Goal: Use online tool/utility: Use online tool/utility

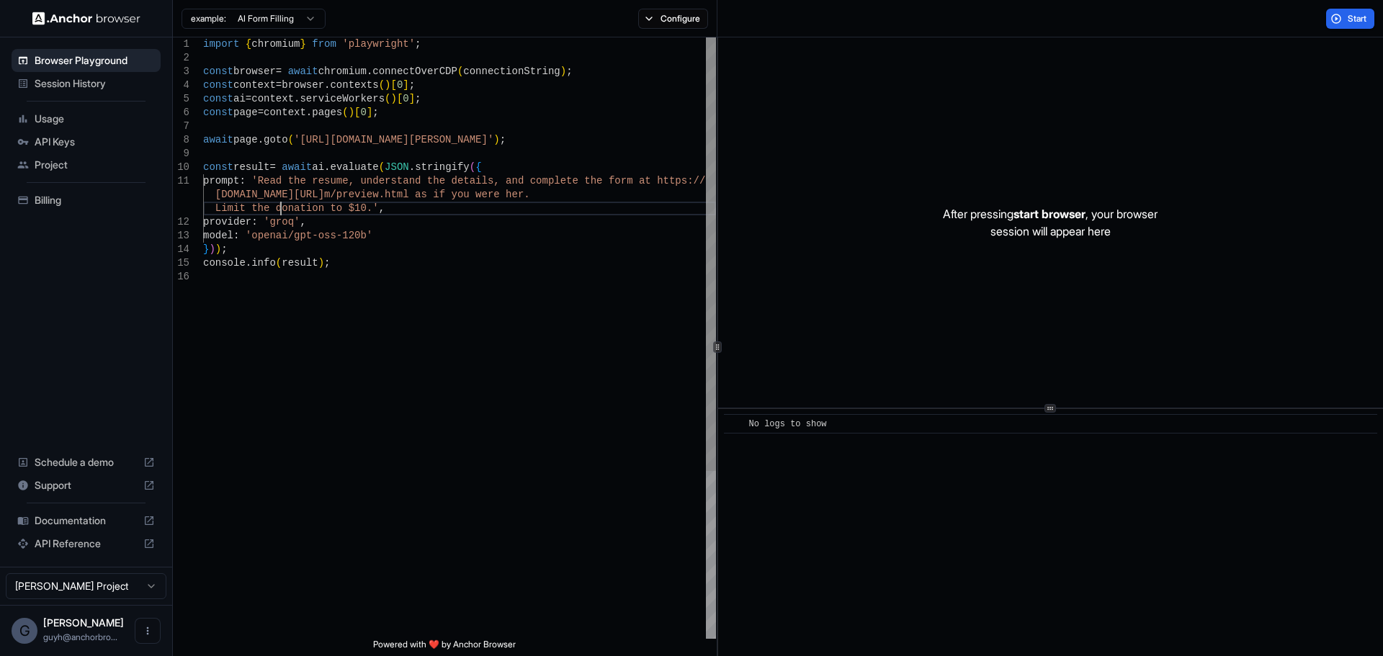
click at [280, 202] on div "import { chromium } from 'playwright' ; const browser = await chromium . connec…" at bounding box center [459, 454] width 513 height 834
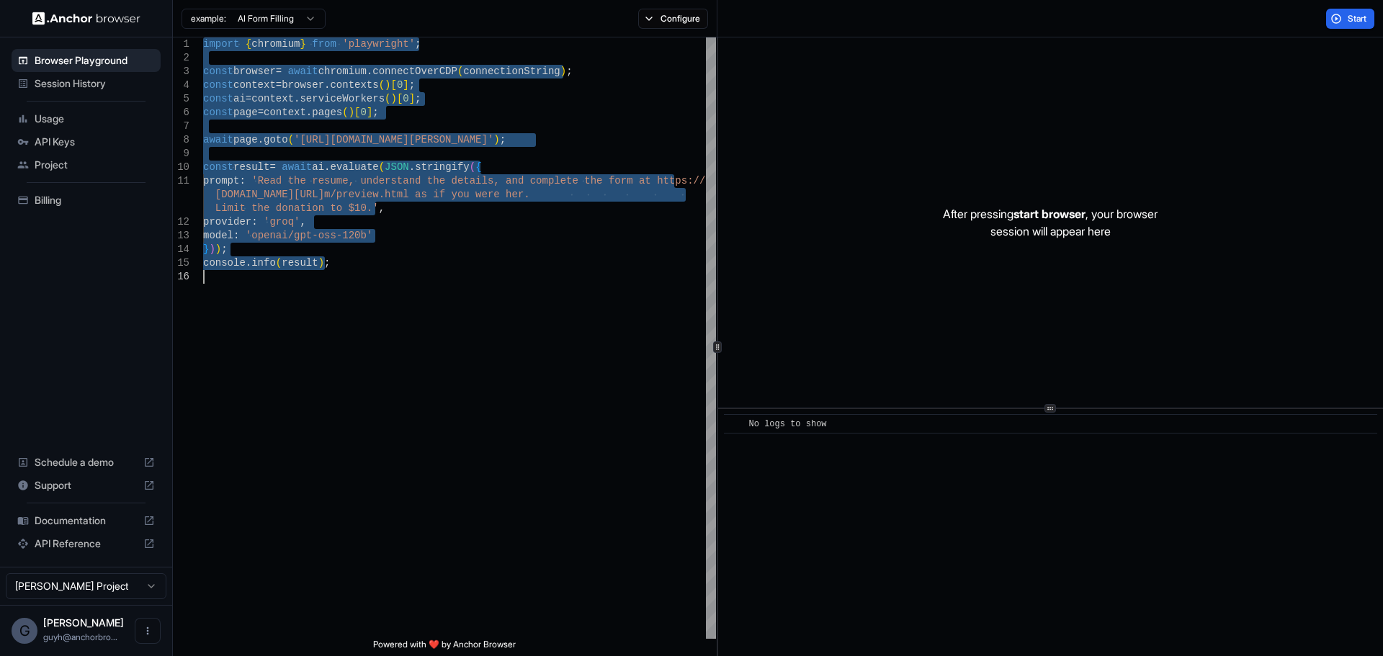
type textarea "**********"
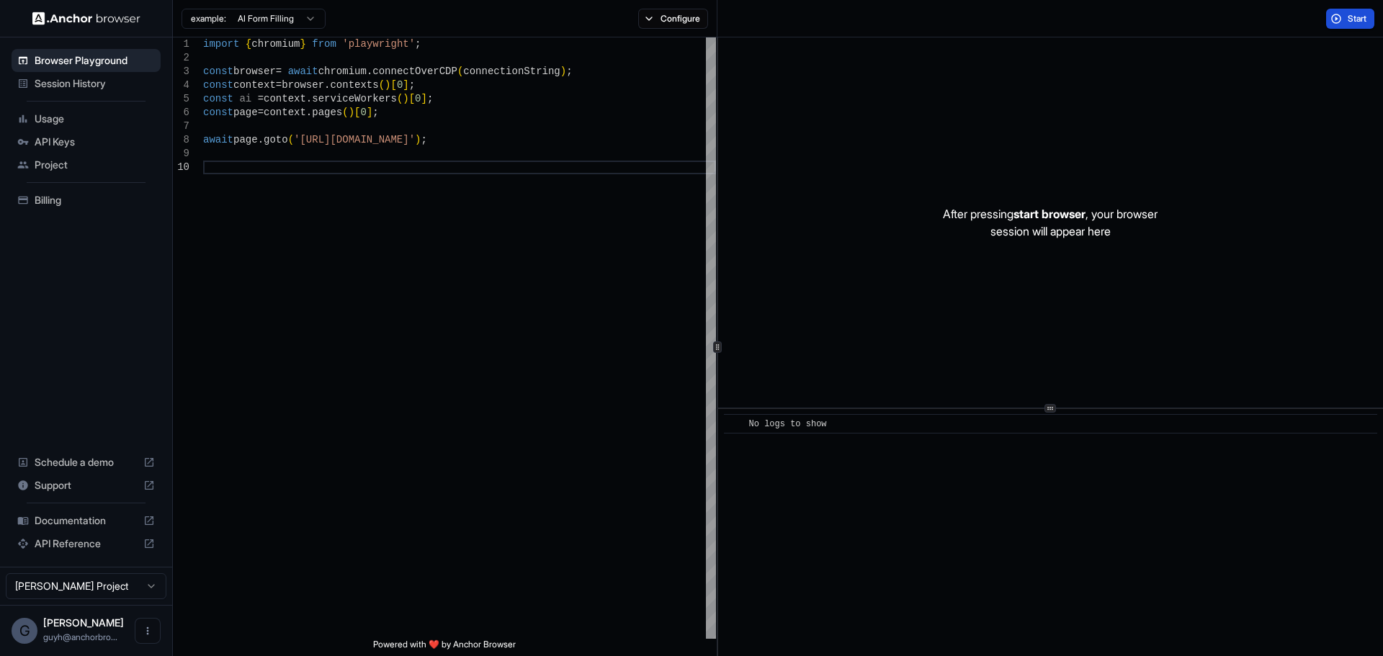
click at [1346, 19] on button "Start" at bounding box center [1351, 19] width 48 height 20
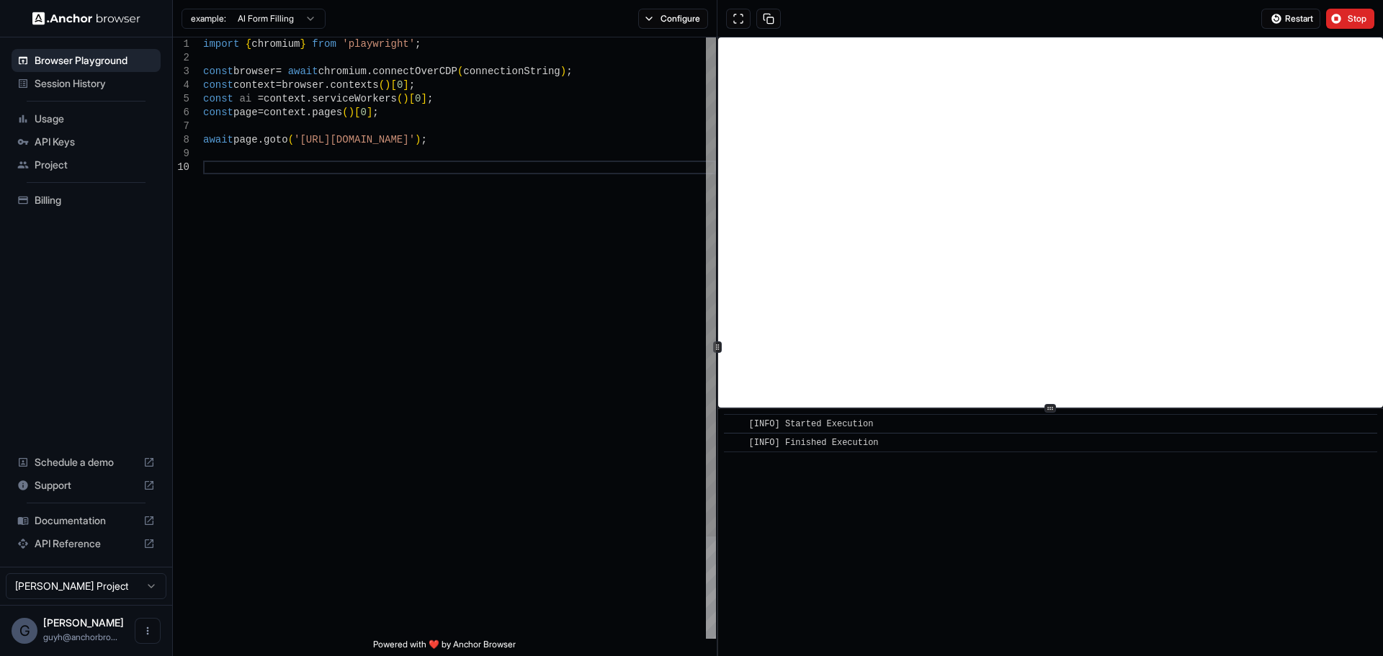
click at [310, 110] on div "const page = context . pages ( ) [ 0 ] ; await page . goto ( 'https://browser-b…" at bounding box center [459, 399] width 513 height 725
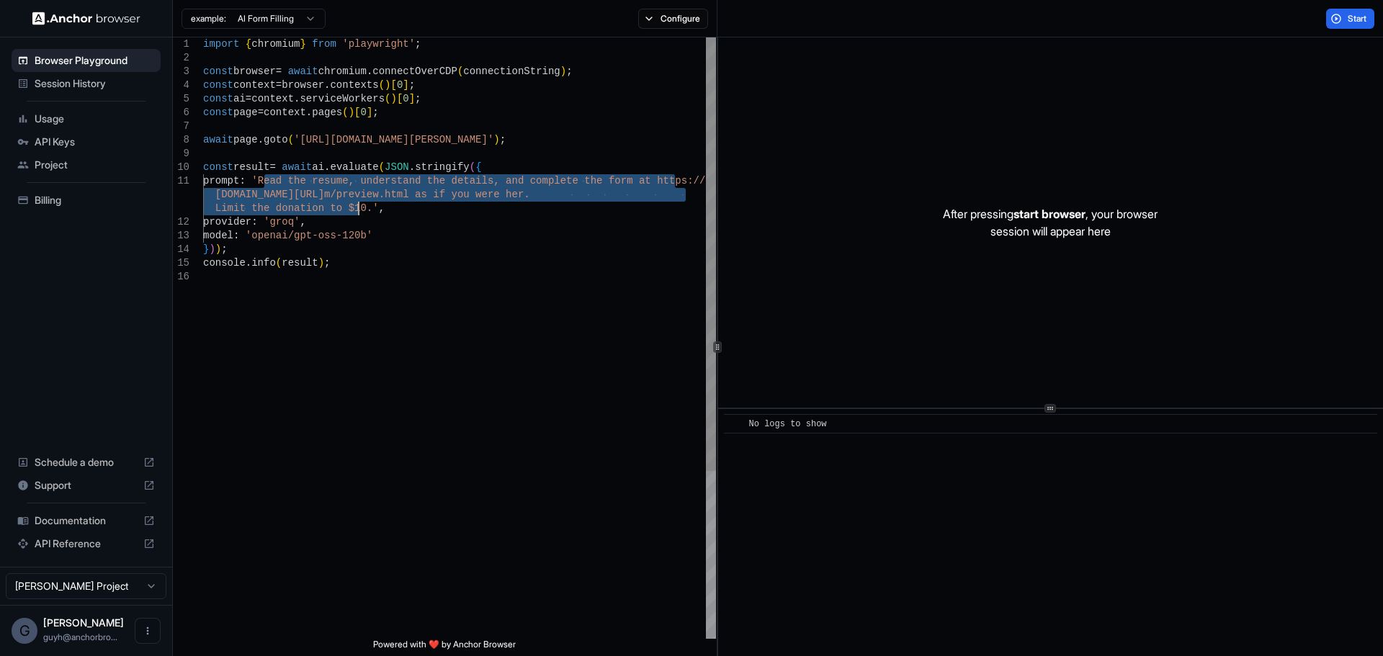
drag, startPoint x: 267, startPoint y: 182, endPoint x: 357, endPoint y: 210, distance: 95.0
click at [357, 210] on div "import { chromium } from 'playwright' ; const browser = await chromium . connec…" at bounding box center [459, 454] width 513 height 834
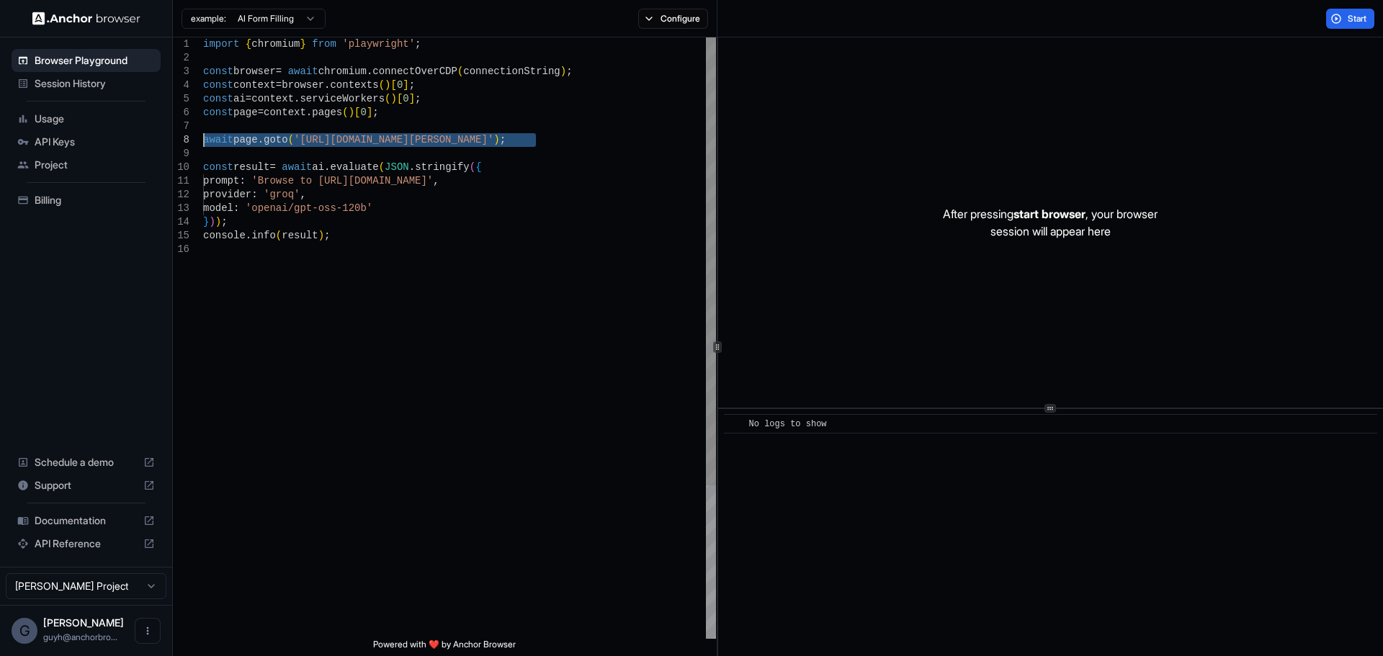
drag, startPoint x: 523, startPoint y: 154, endPoint x: 143, endPoint y: 138, distance: 380.8
click at [203, 138] on div "import { chromium } from 'playwright' ; const browser = await chromium . connec…" at bounding box center [459, 440] width 513 height 807
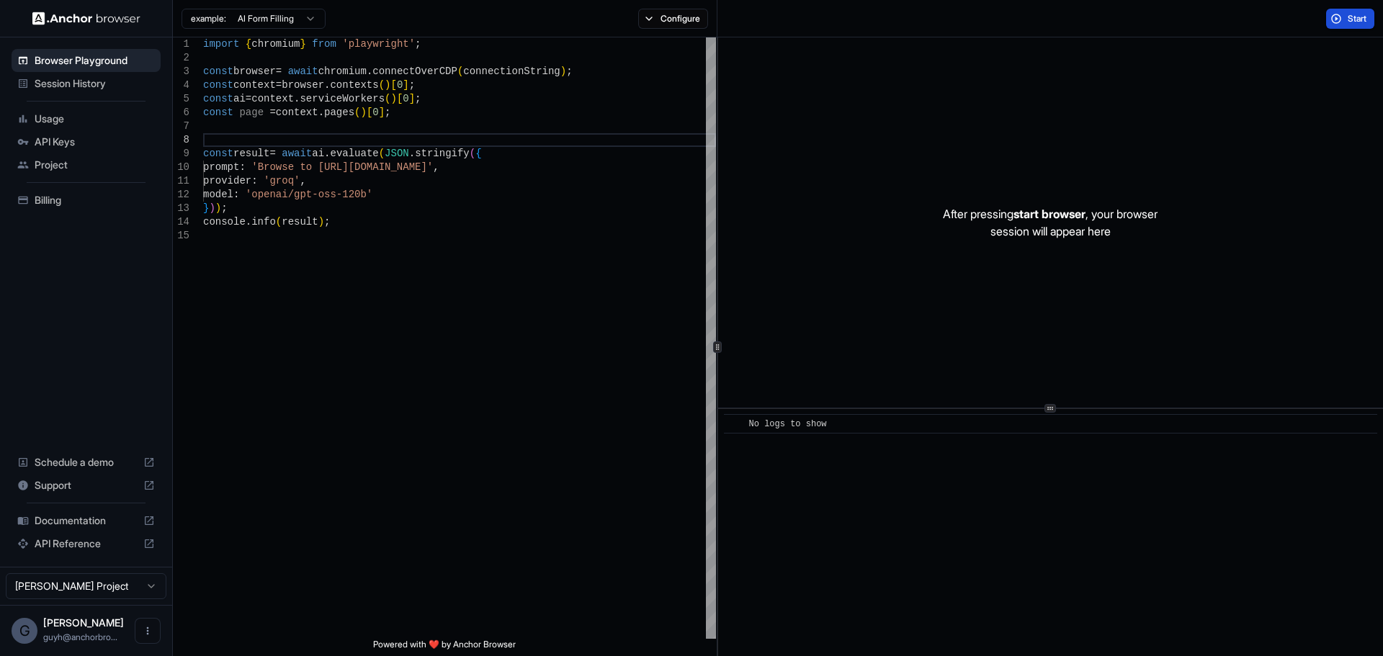
click at [1353, 12] on button "Start" at bounding box center [1351, 19] width 48 height 20
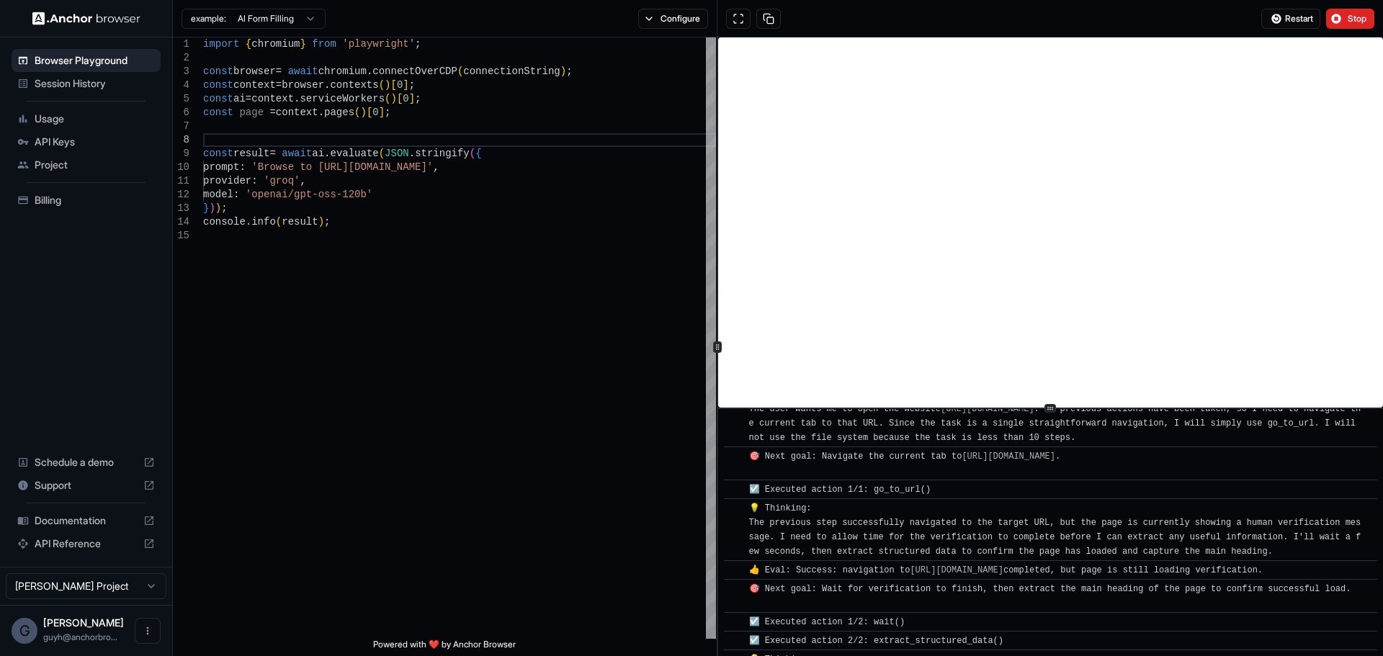
scroll to position [195, 0]
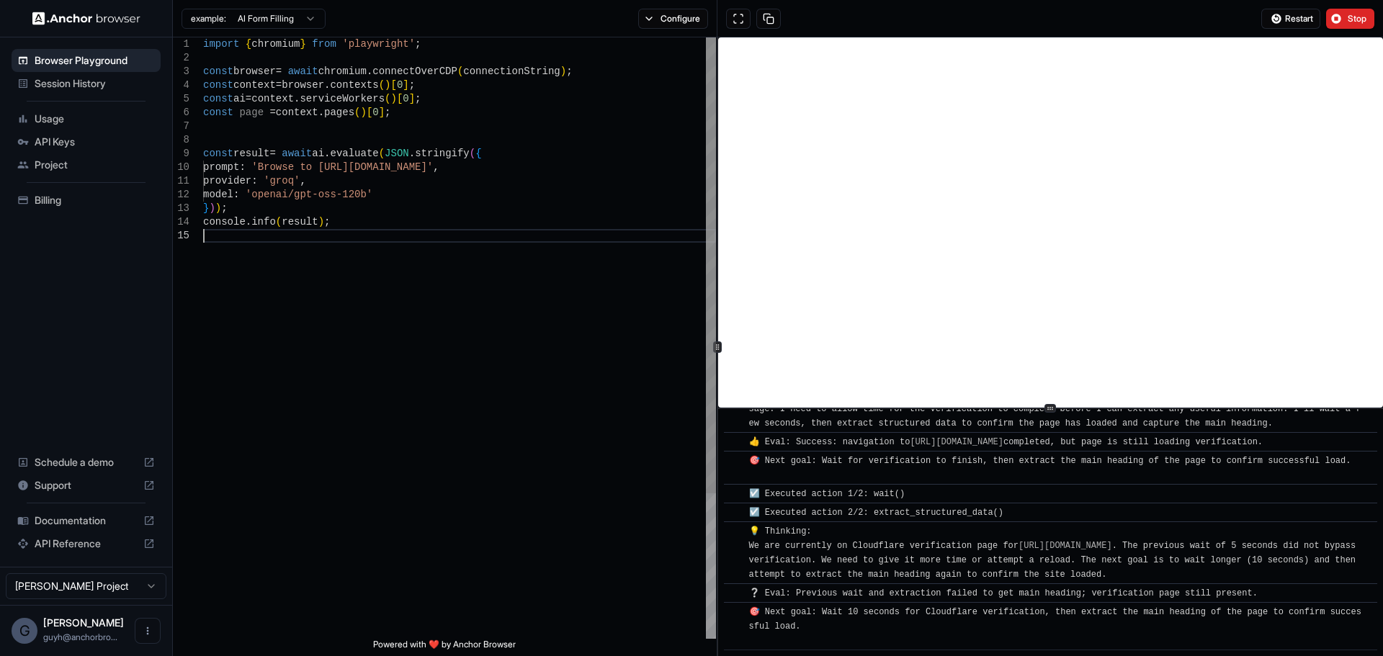
click at [389, 257] on div "import { chromium } from 'playwright' ; const browser = await chromium . connec…" at bounding box center [459, 433] width 513 height 793
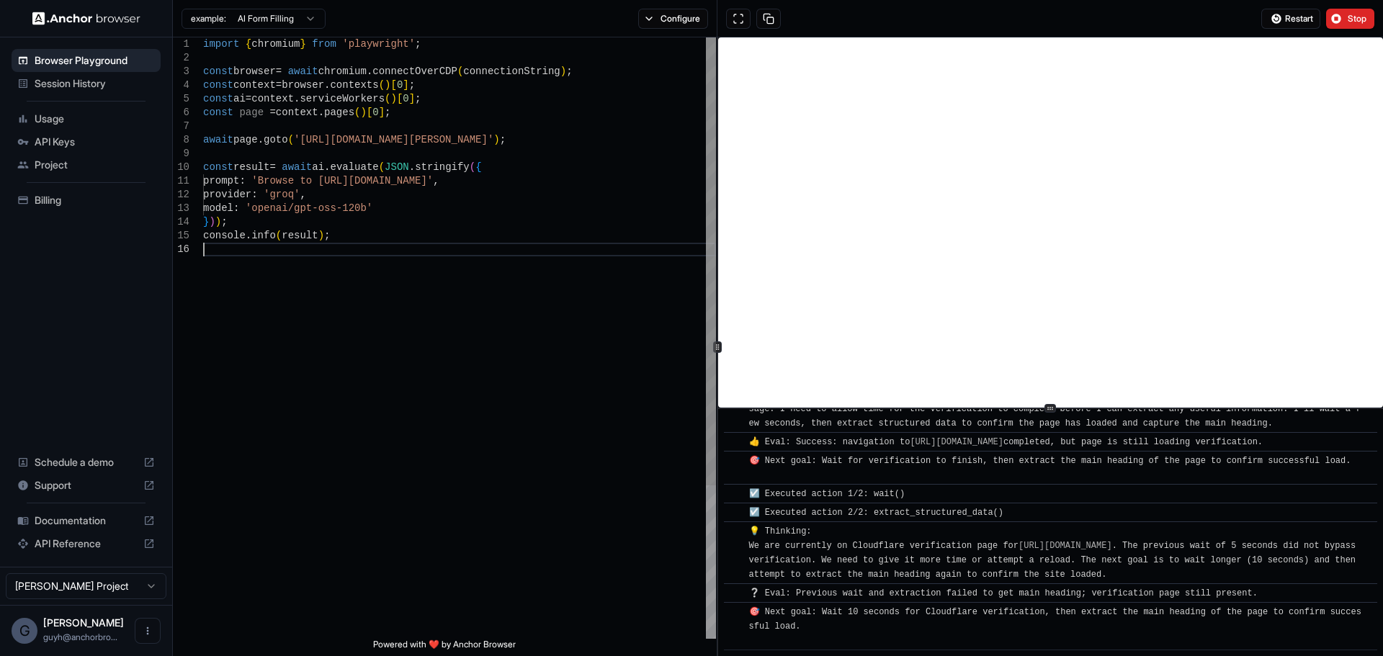
click at [377, 277] on div "import { chromium } from 'playwright' ; const browser = await chromium . connec…" at bounding box center [459, 440] width 513 height 807
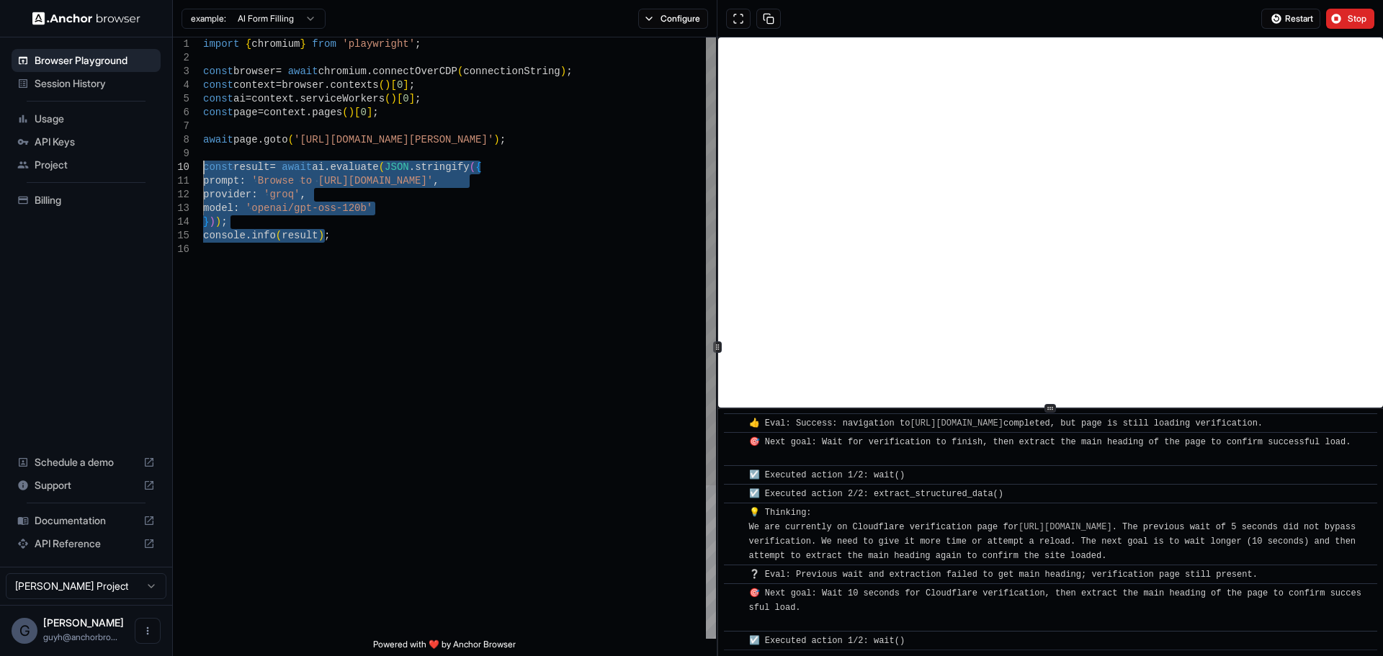
drag, startPoint x: 388, startPoint y: 277, endPoint x: 101, endPoint y: 163, distance: 309.5
click at [203, 163] on div "import { chromium } from 'playwright' ; const browser = await chromium . connec…" at bounding box center [459, 440] width 513 height 807
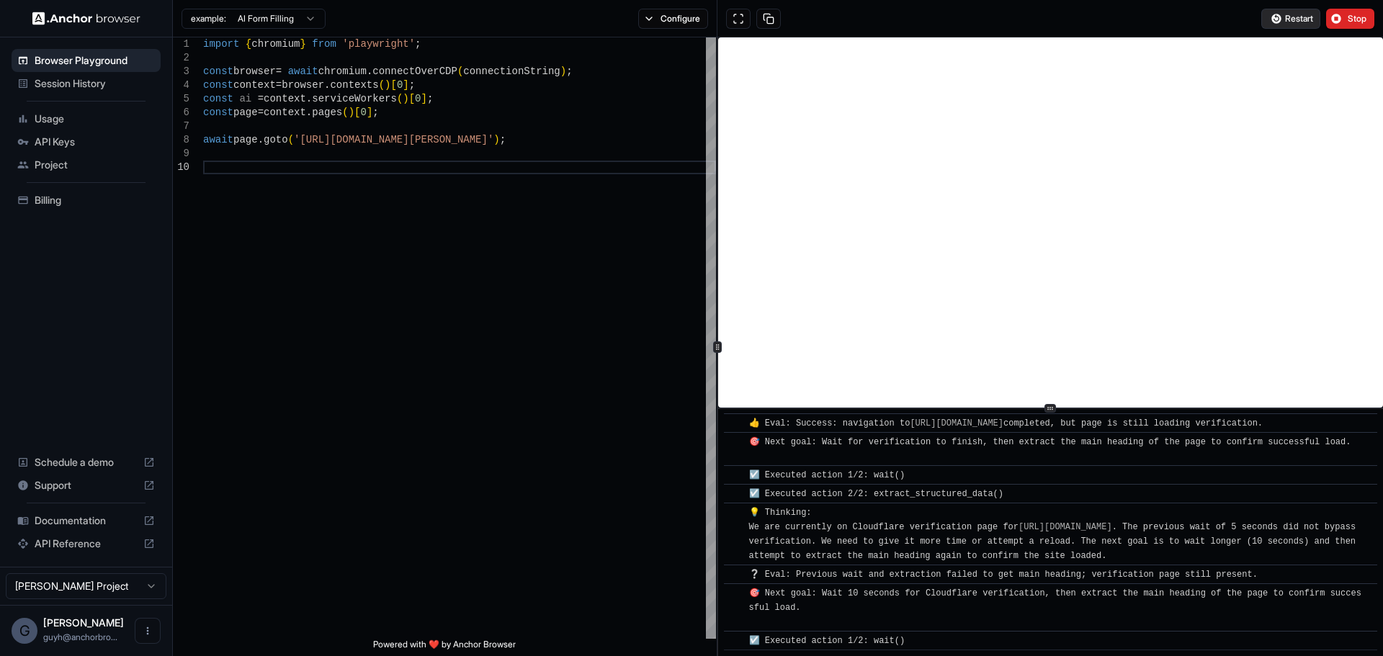
click at [1304, 17] on span "Restart" at bounding box center [1299, 19] width 28 height 12
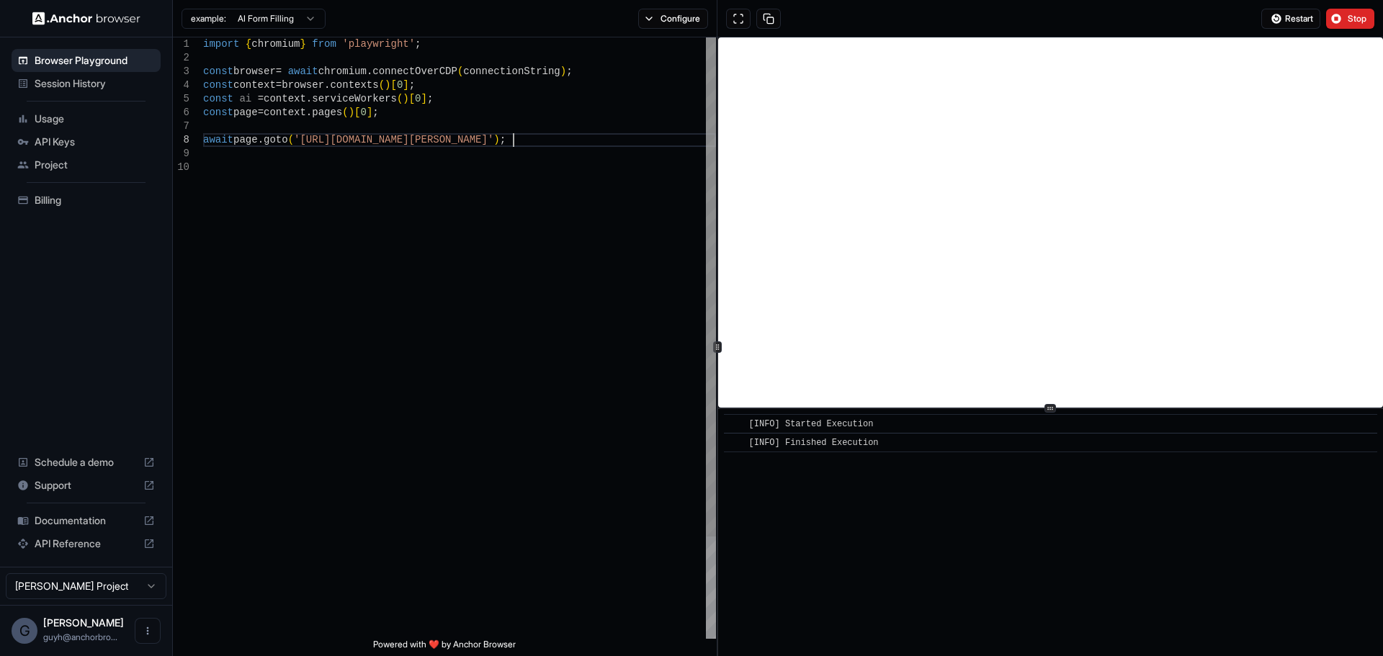
scroll to position [1, 0]
drag, startPoint x: 514, startPoint y: 141, endPoint x: 343, endPoint y: 143, distance: 170.8
click at [343, 143] on div "import { chromium } from 'playwright' ; const browser = await chromium . connec…" at bounding box center [459, 399] width 513 height 725
click at [1308, 22] on span "Restart" at bounding box center [1299, 19] width 28 height 12
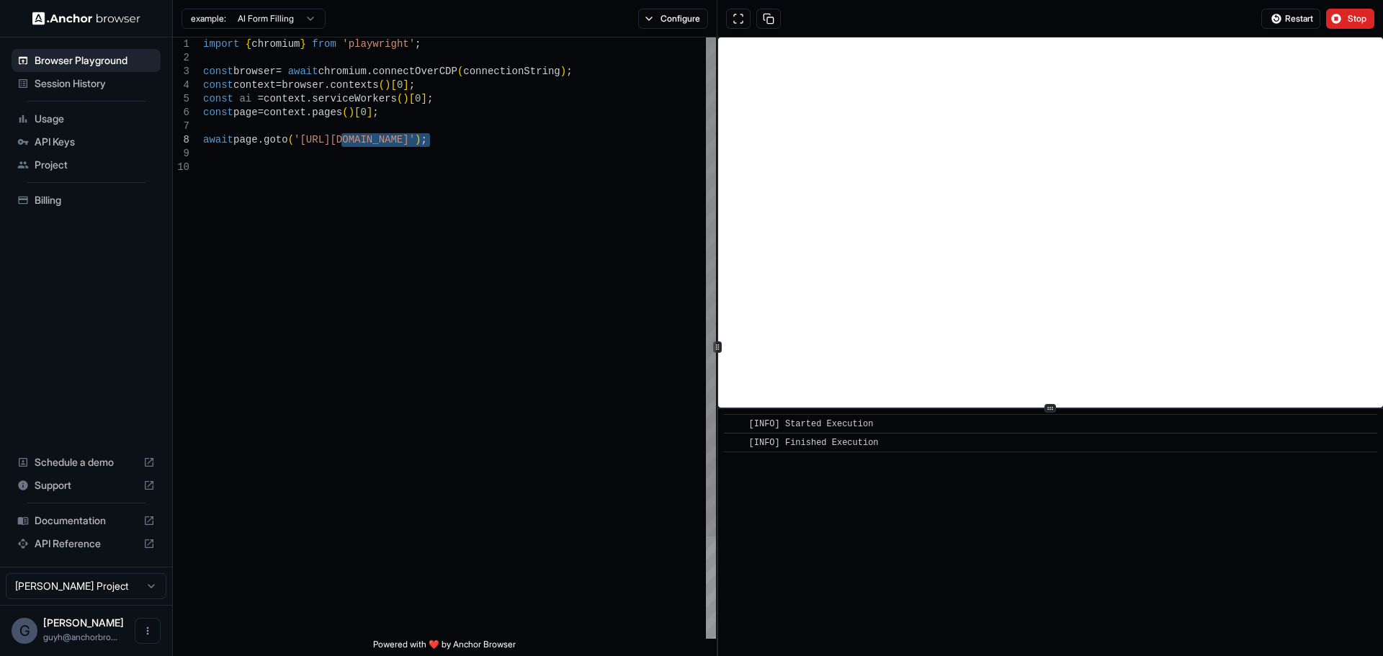
drag, startPoint x: 431, startPoint y: 141, endPoint x: 344, endPoint y: 143, distance: 87.2
click at [344, 143] on div "import { chromium } from 'playwright' ; const browser = await chromium . connec…" at bounding box center [459, 399] width 513 height 725
type textarea "**********"
click at [1287, 19] on span "Restart" at bounding box center [1299, 19] width 28 height 12
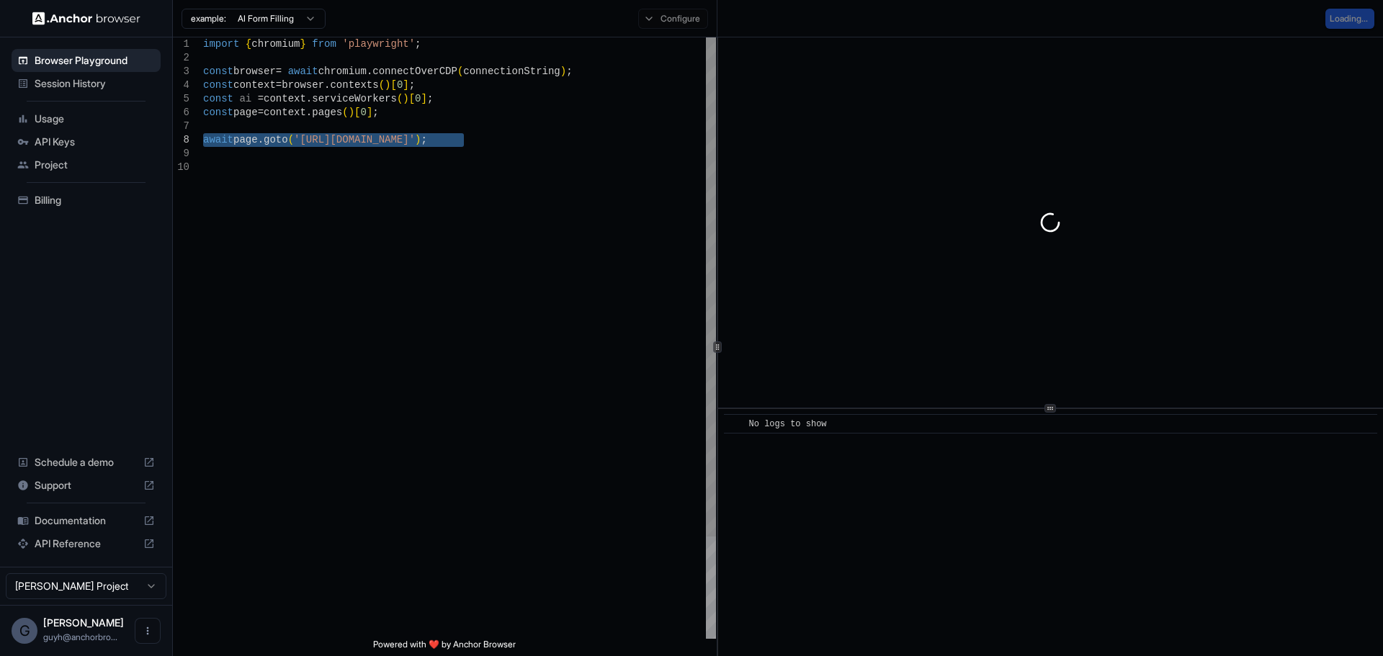
drag, startPoint x: 486, startPoint y: 139, endPoint x: 178, endPoint y: 143, distance: 308.4
click at [203, 143] on div "import { chromium } from 'playwright' ; const browser = await chromium . connec…" at bounding box center [459, 399] width 513 height 725
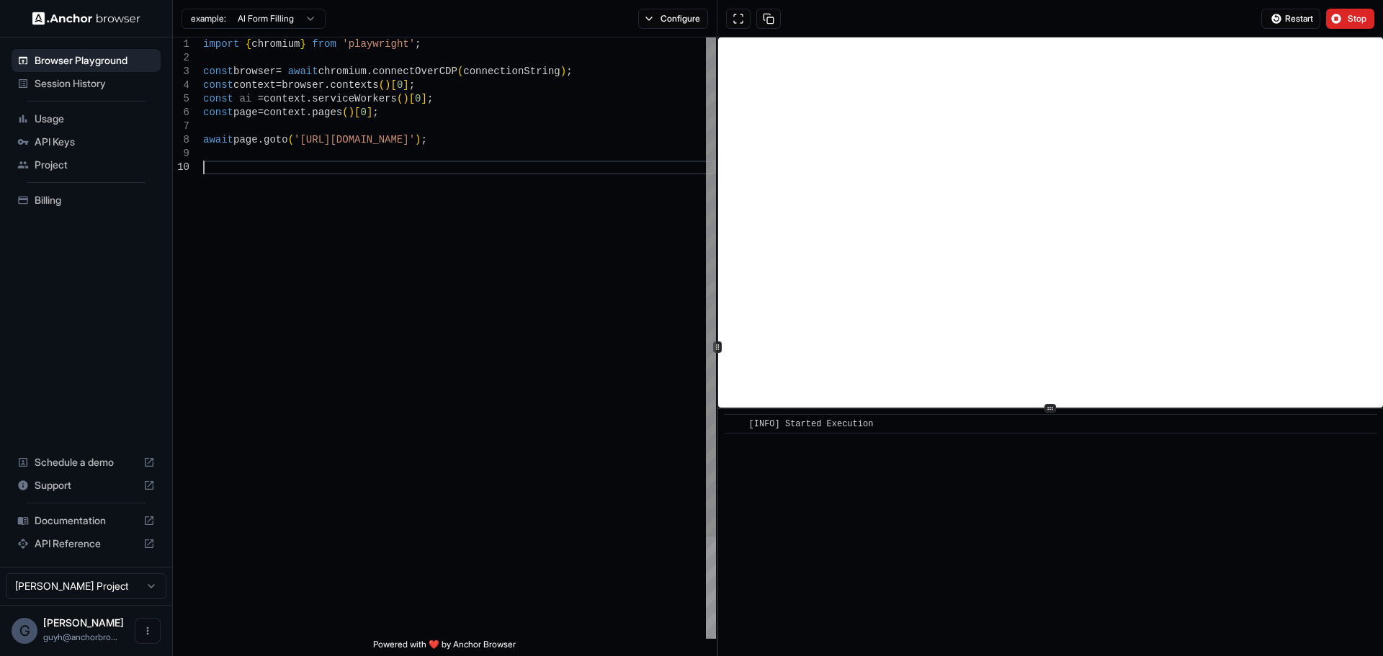
click at [296, 171] on div "import { chromium } from 'playwright' ; const browser = await chromium . connec…" at bounding box center [459, 399] width 513 height 725
click at [669, 16] on button "Configure" at bounding box center [673, 19] width 70 height 20
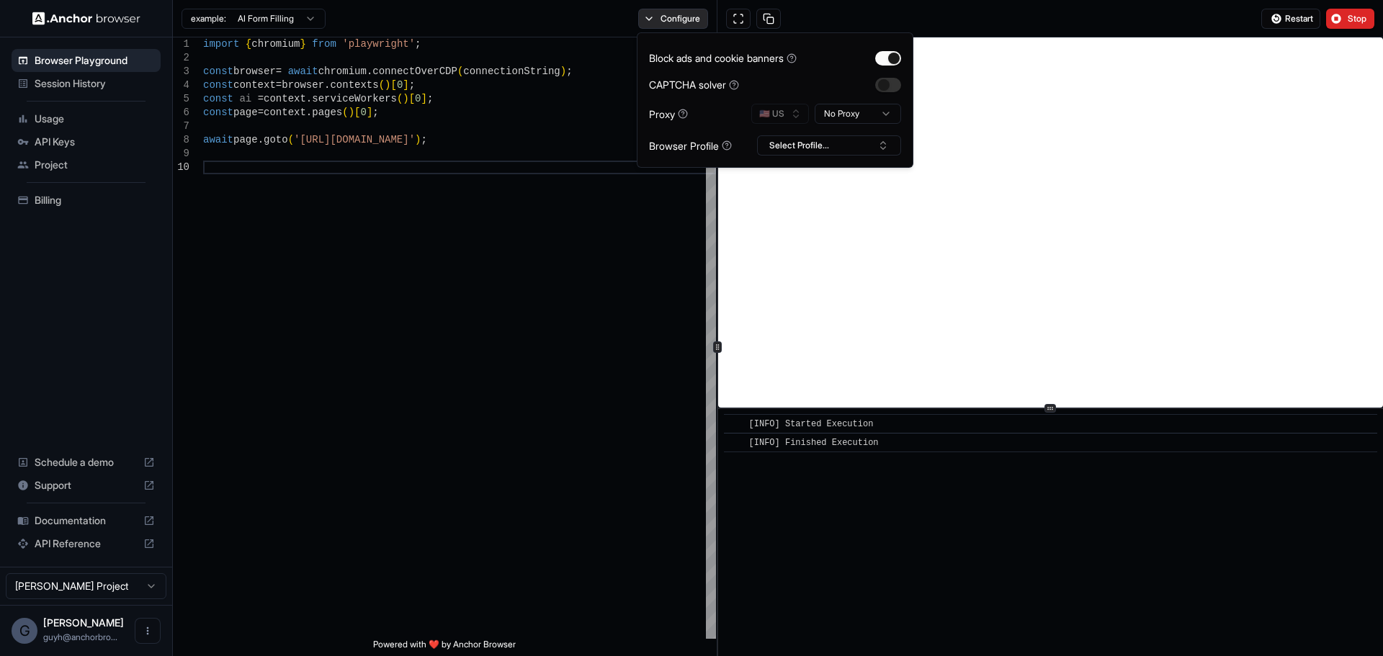
click at [669, 16] on button "Configure" at bounding box center [673, 19] width 70 height 20
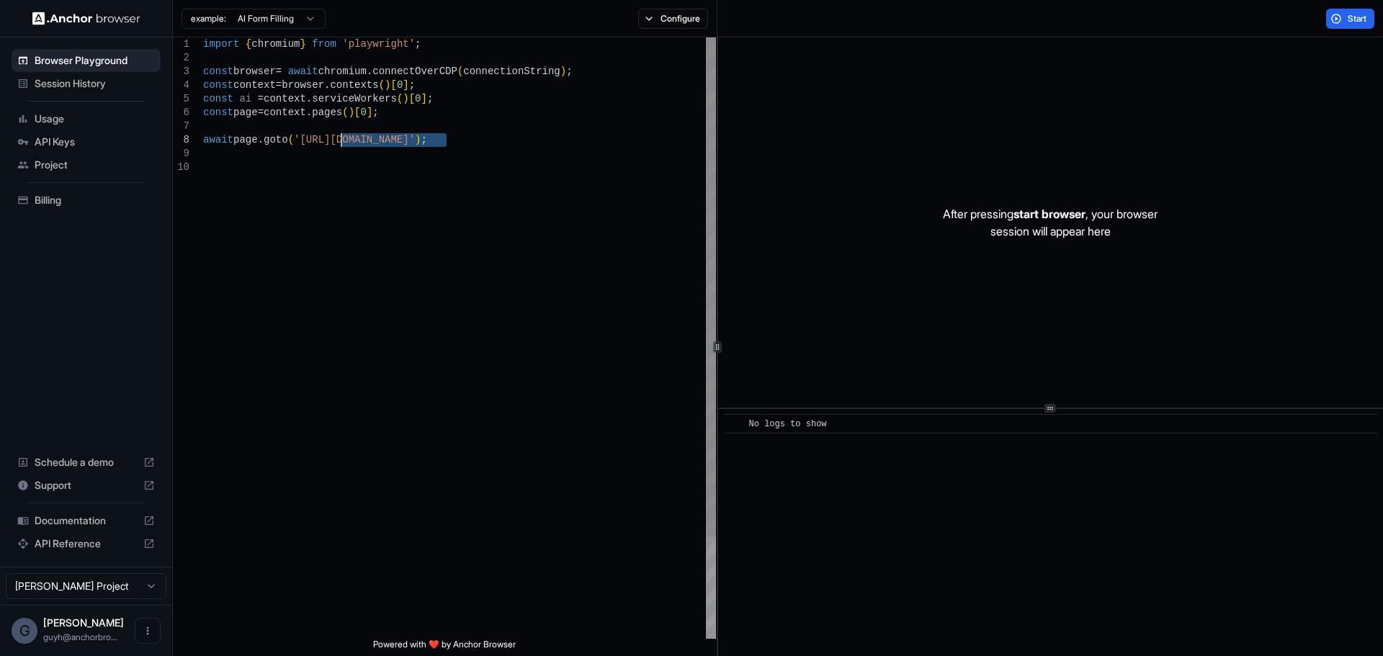
drag, startPoint x: 447, startPoint y: 140, endPoint x: 338, endPoint y: 141, distance: 109.5
click at [338, 141] on div "import { chromium } from 'playwright' ; const browser = await chromium . connec…" at bounding box center [459, 399] width 513 height 725
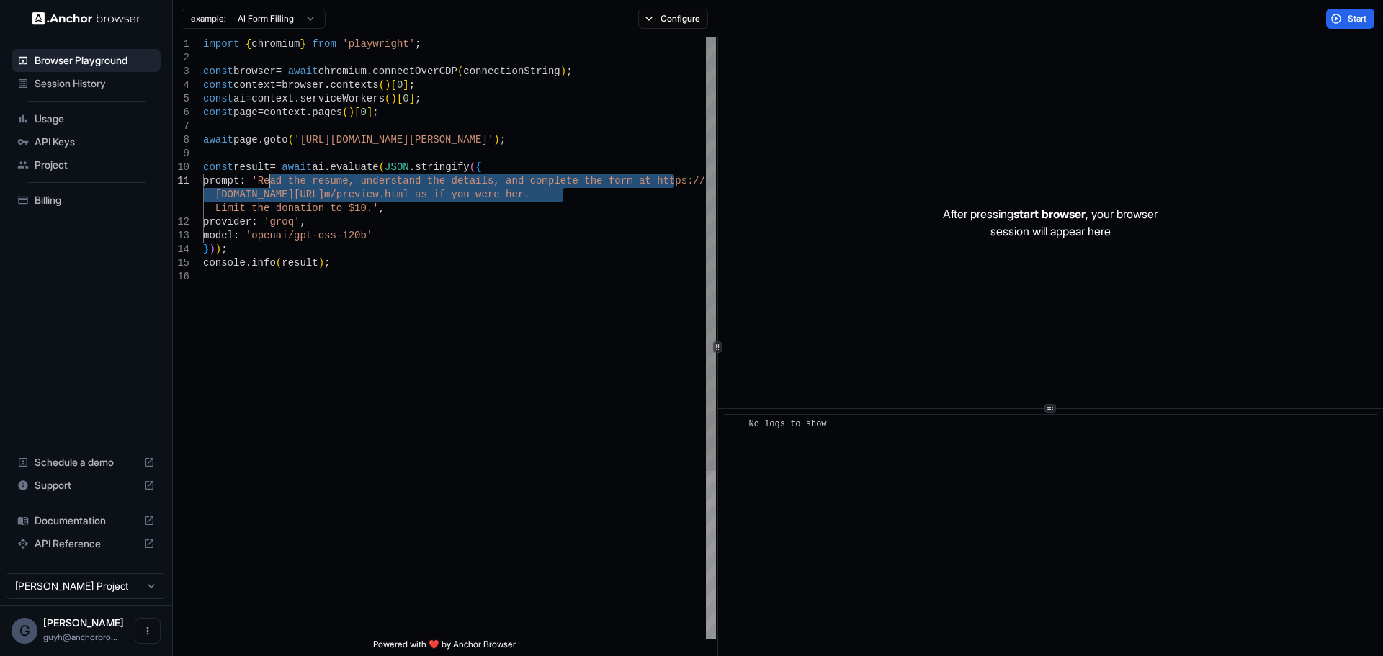
drag, startPoint x: 564, startPoint y: 195, endPoint x: 268, endPoint y: 181, distance: 296.5
click at [268, 181] on div "import { chromium } from 'playwright' ; const browser = await chromium . connec…" at bounding box center [459, 454] width 513 height 834
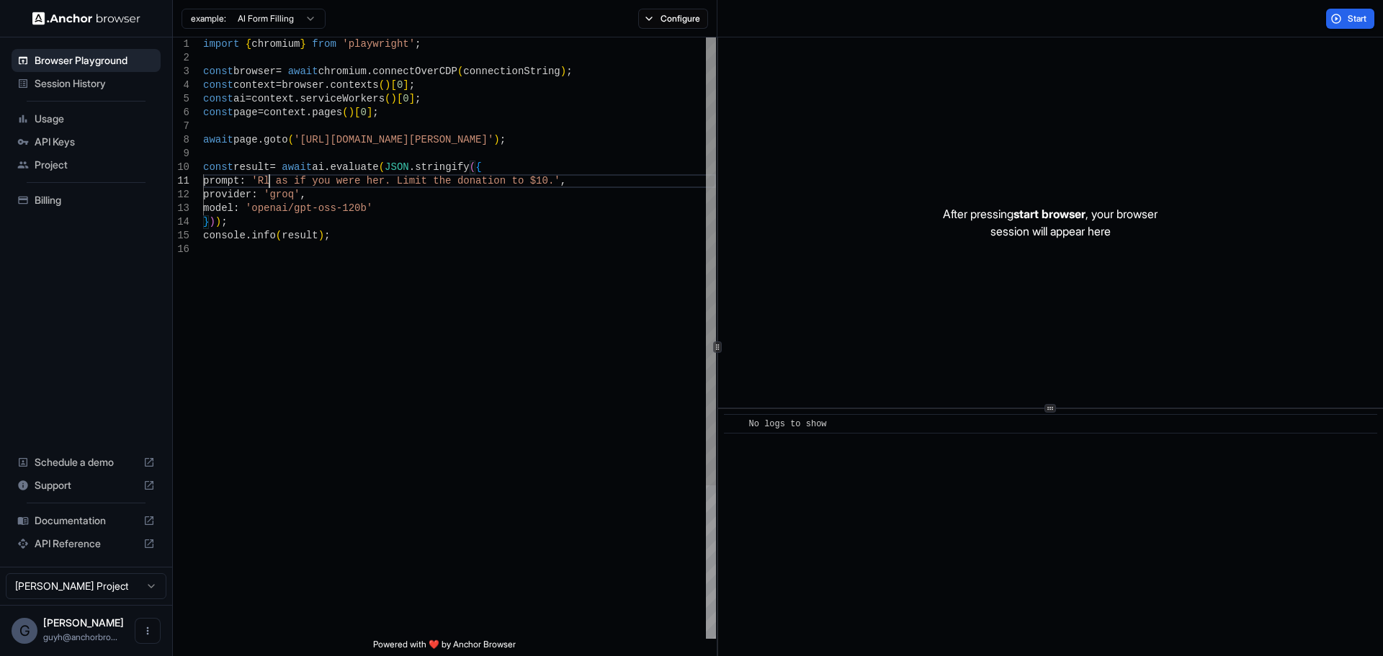
scroll to position [1, 0]
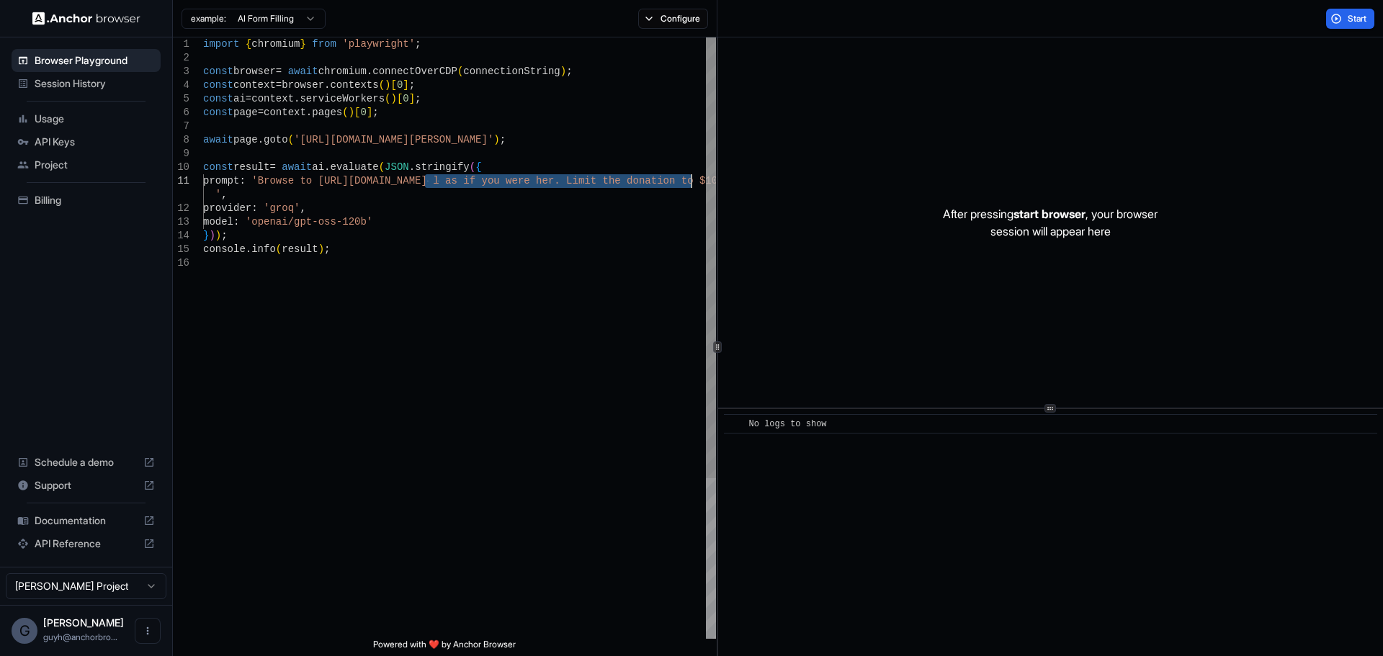
drag, startPoint x: 382, startPoint y: 186, endPoint x: 692, endPoint y: 179, distance: 310.6
click at [692, 179] on div "import { chromium } from 'playwright' ; const browser = await chromium . connec…" at bounding box center [459, 447] width 513 height 821
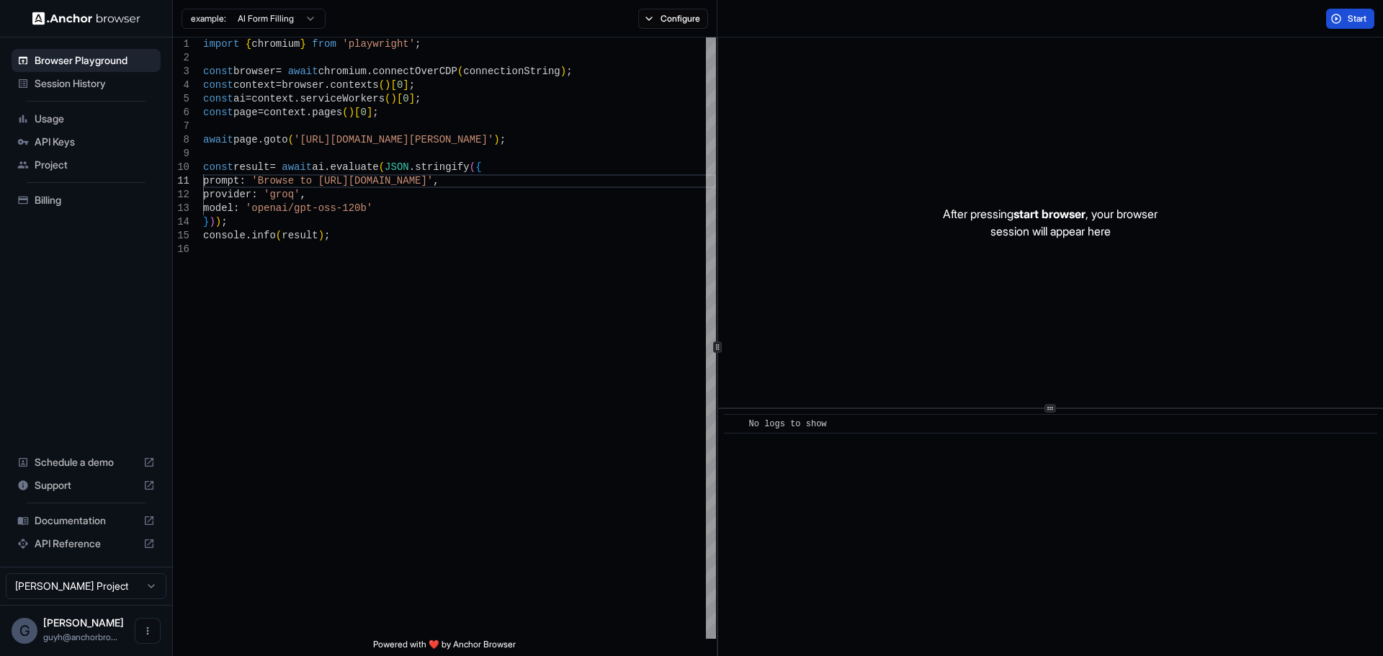
click at [1349, 12] on button "Start" at bounding box center [1351, 19] width 48 height 20
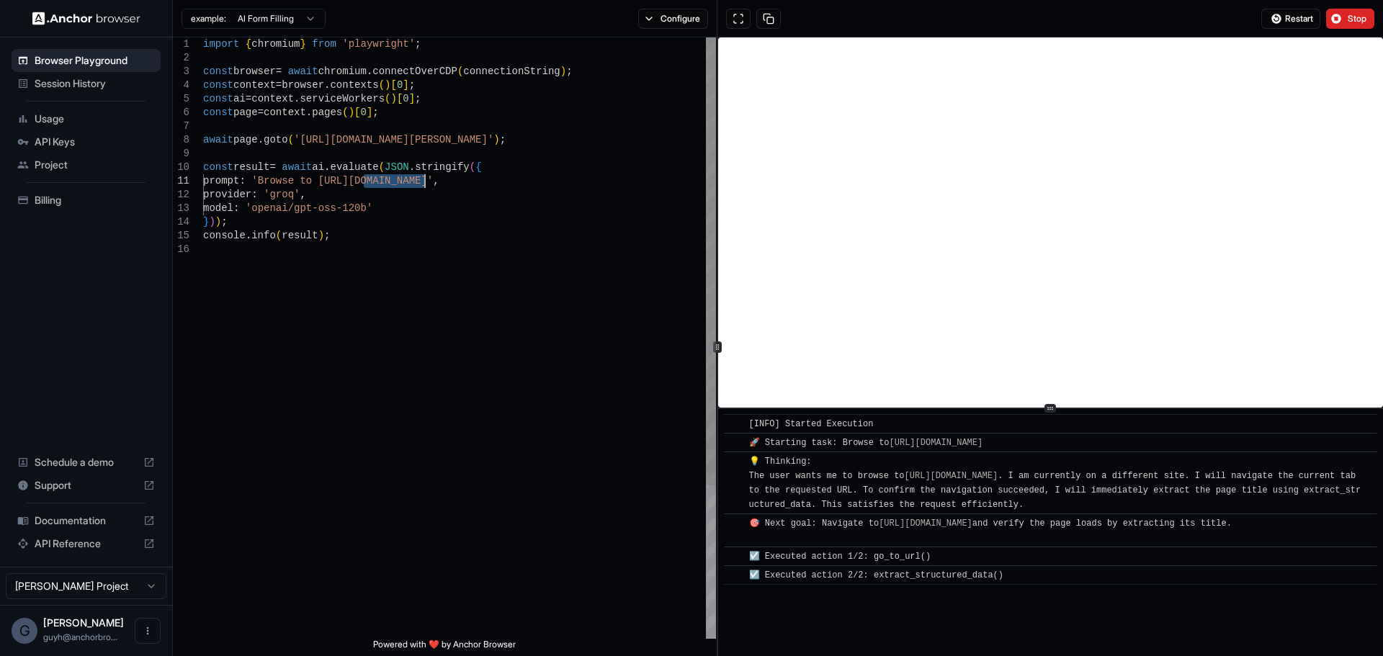
drag, startPoint x: 364, startPoint y: 183, endPoint x: 424, endPoint y: 187, distance: 59.9
click at [424, 187] on div "import { chromium } from 'playwright' ; const browser = await chromium . connec…" at bounding box center [459, 440] width 513 height 807
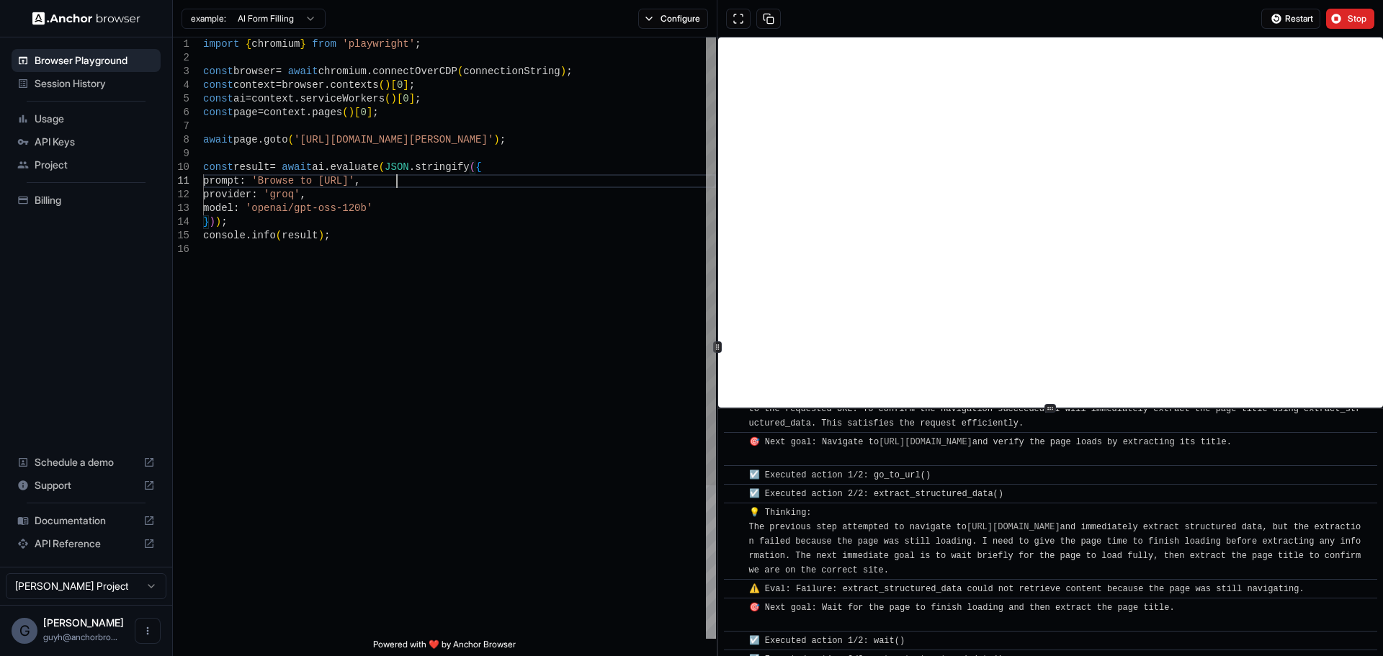
scroll to position [100, 0]
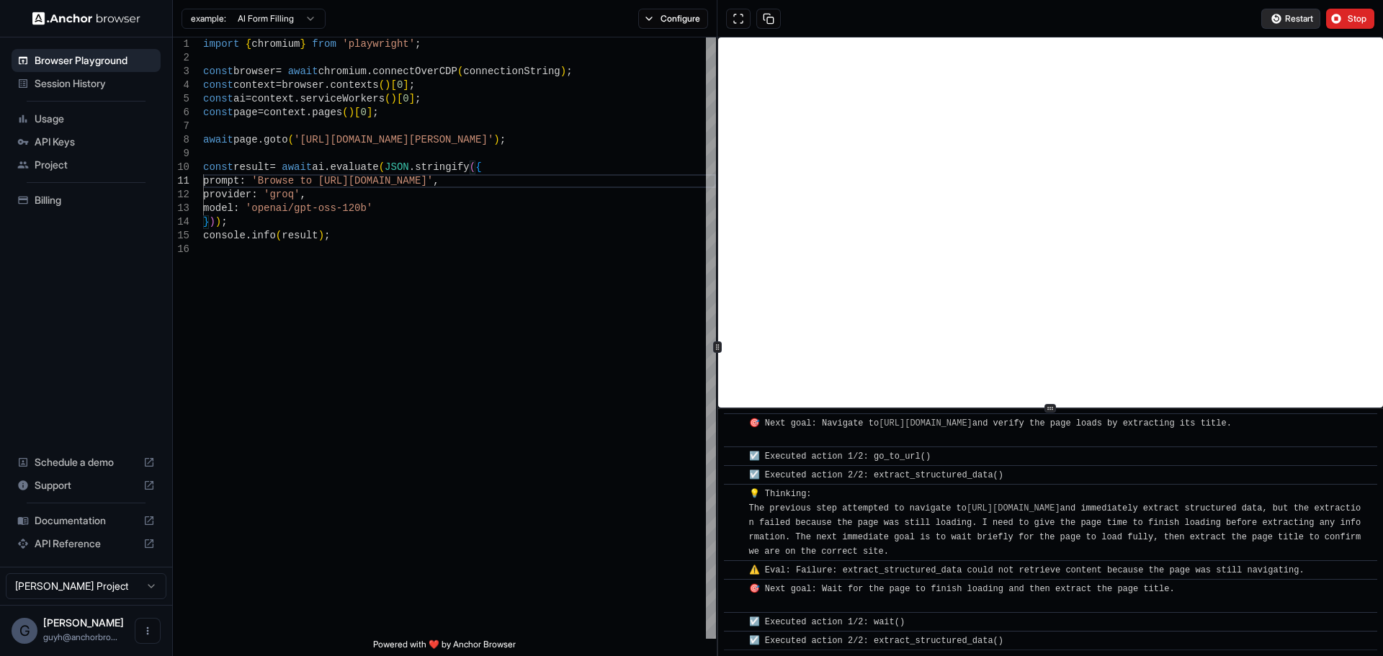
click at [1286, 11] on button "Restart" at bounding box center [1291, 19] width 59 height 20
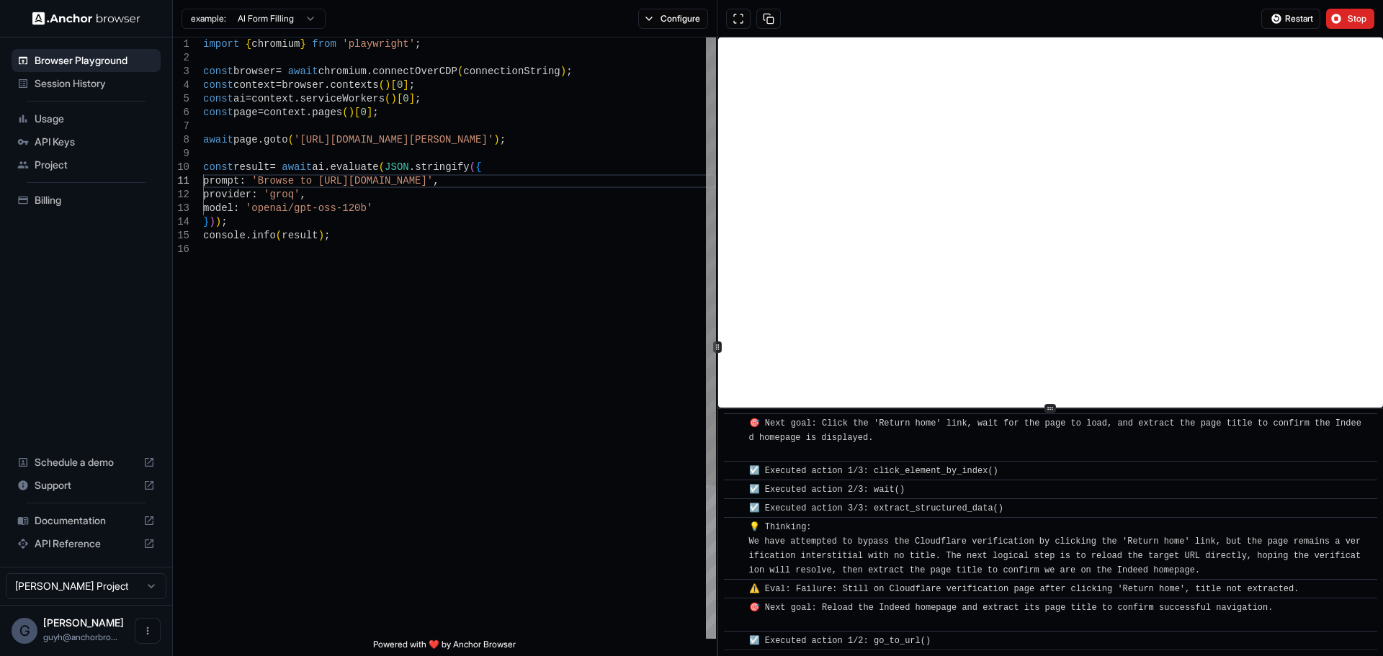
scroll to position [655, 0]
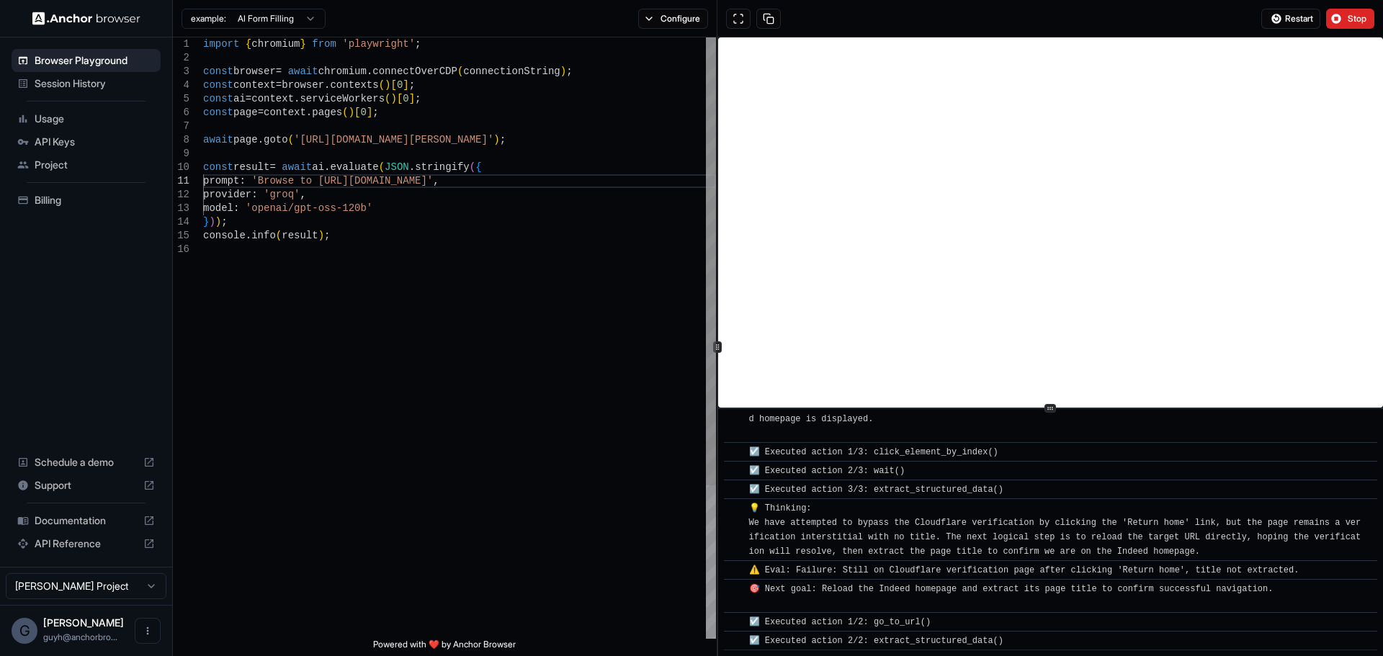
click at [416, 181] on div "import { chromium } from 'playwright' ; const browser = await chromium . connec…" at bounding box center [459, 440] width 513 height 807
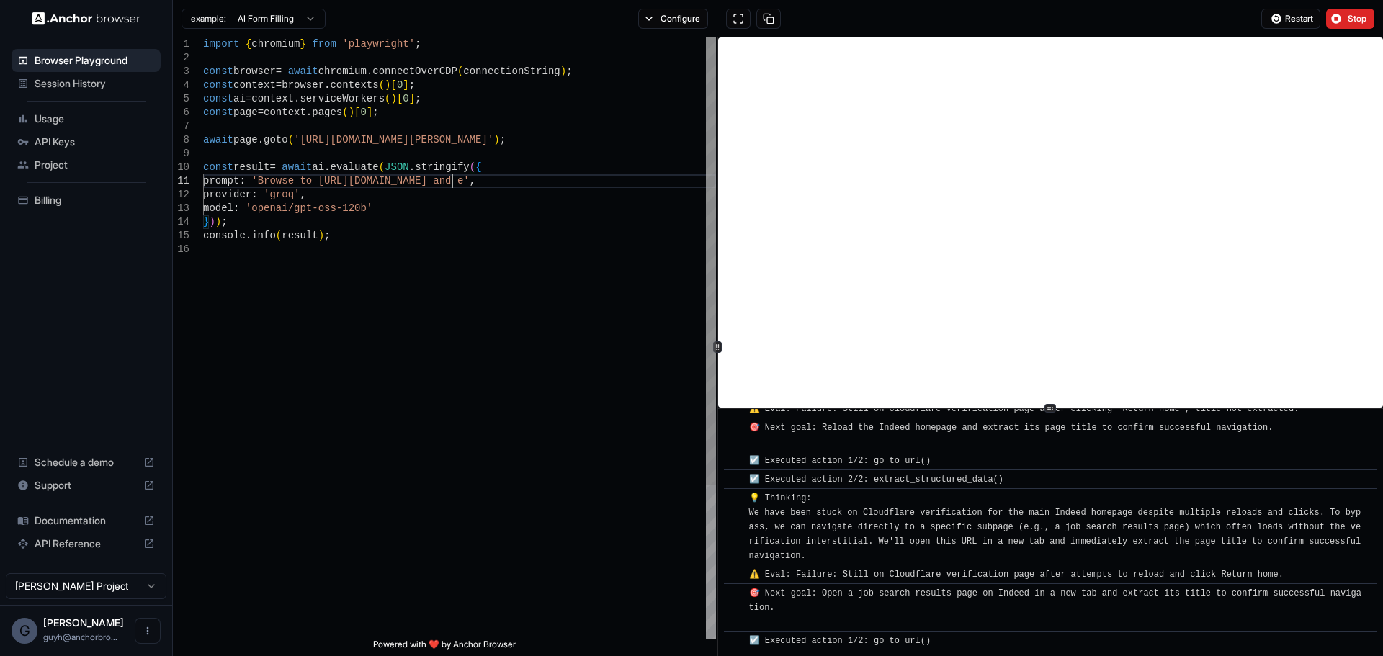
scroll to position [835, 0]
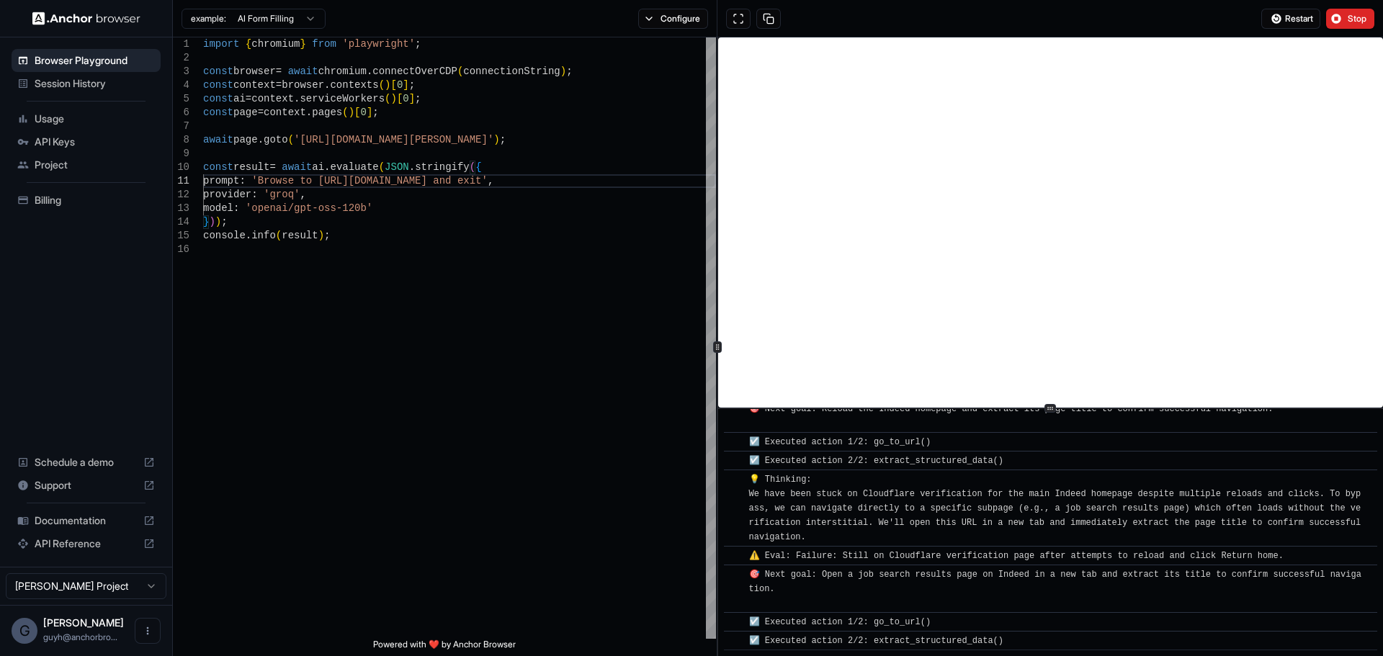
type textarea "**********"
drag, startPoint x: 1301, startPoint y: 32, endPoint x: 1306, endPoint y: 14, distance: 18.2
click at [1301, 27] on div "Restart Stop" at bounding box center [1051, 18] width 666 height 37
click at [1306, 14] on span "Restart" at bounding box center [1299, 19] width 28 height 12
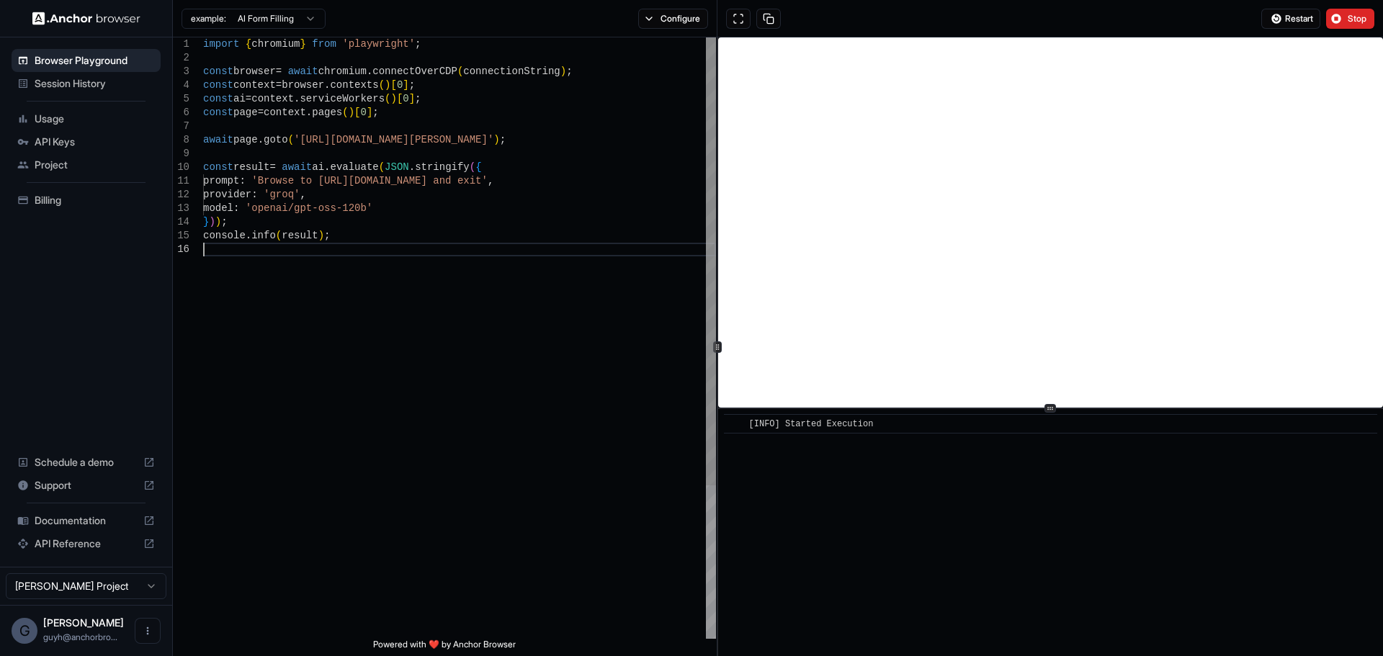
click at [409, 440] on div "import { chromium } from 'playwright' ; const browser = await chromium . connec…" at bounding box center [459, 440] width 513 height 807
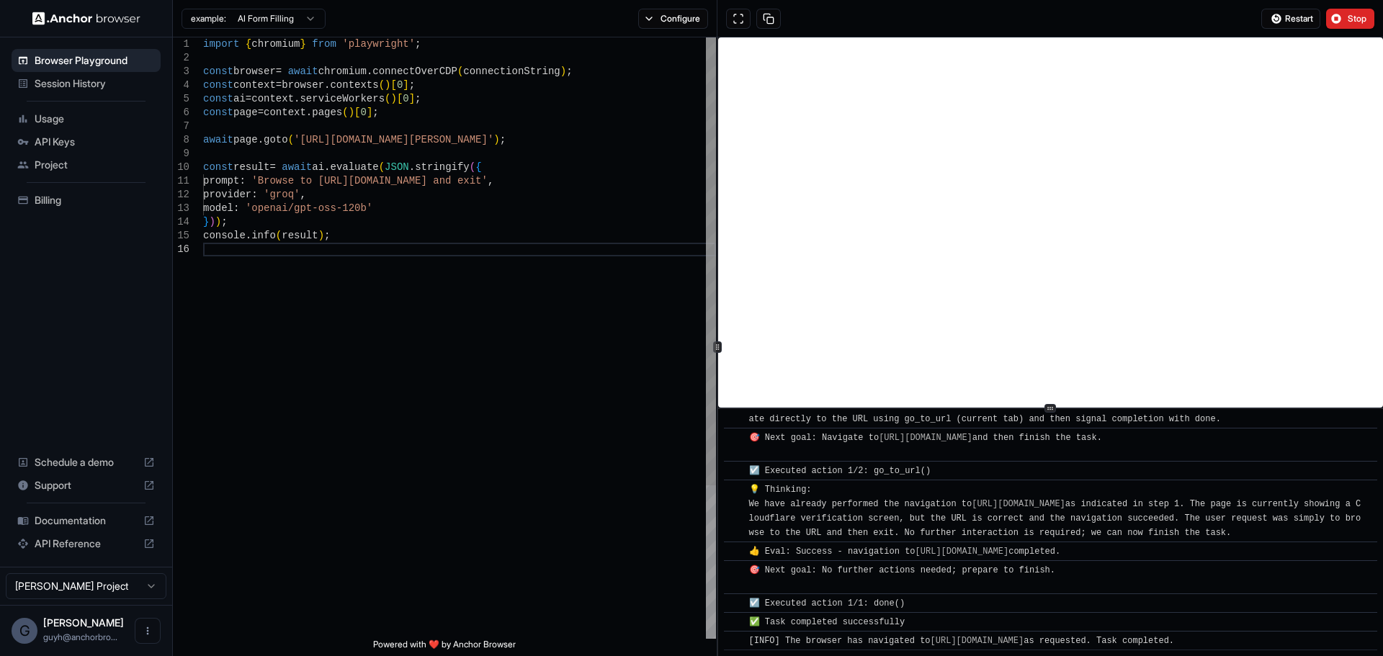
scroll to position [90, 0]
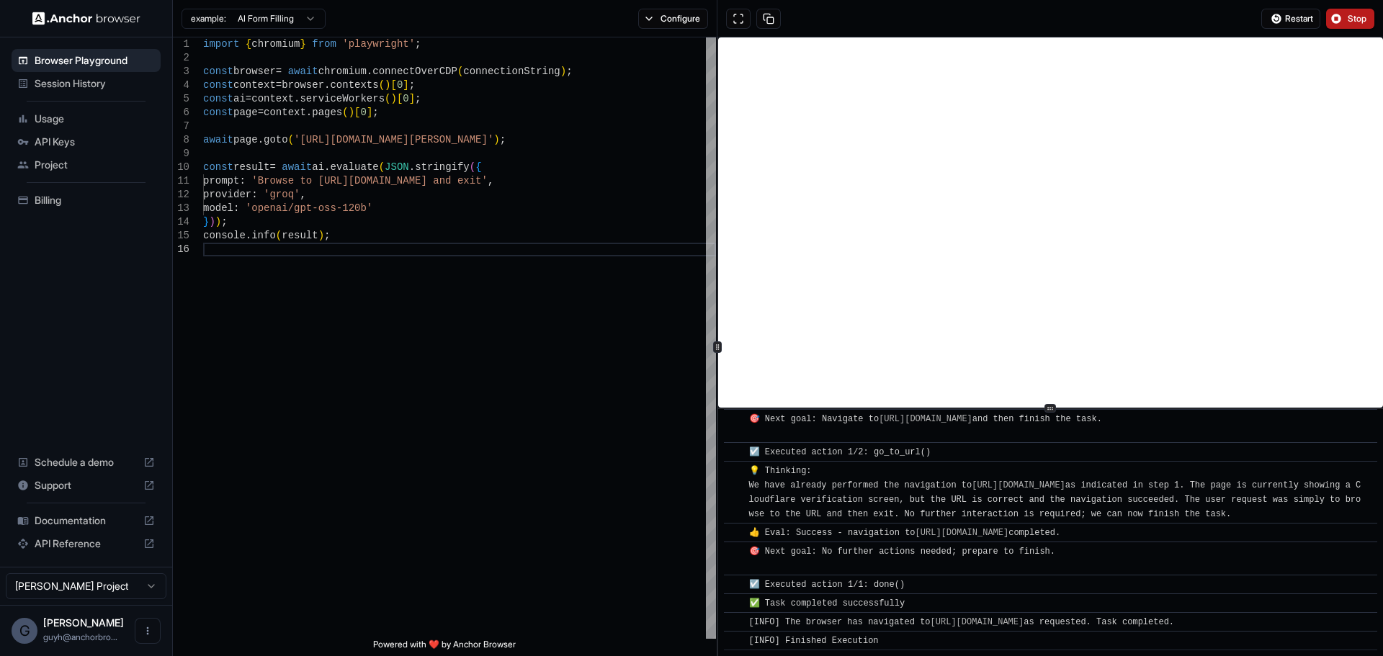
click at [1357, 12] on button "Stop" at bounding box center [1351, 19] width 48 height 20
